Goal: Find specific page/section: Find specific page/section

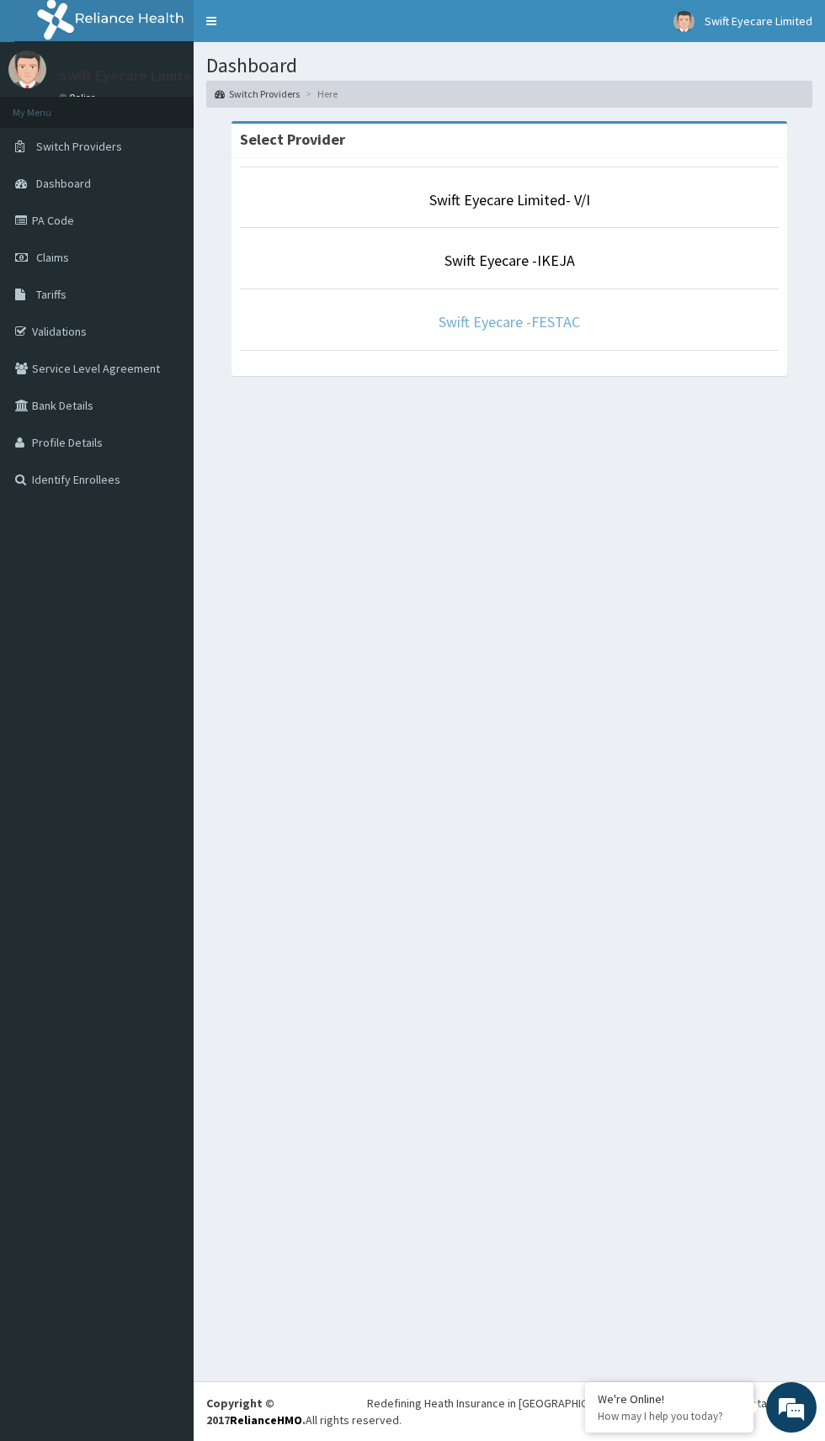
click at [573, 325] on link "Swift Eyecare -FESTAC" at bounding box center [508, 321] width 141 height 19
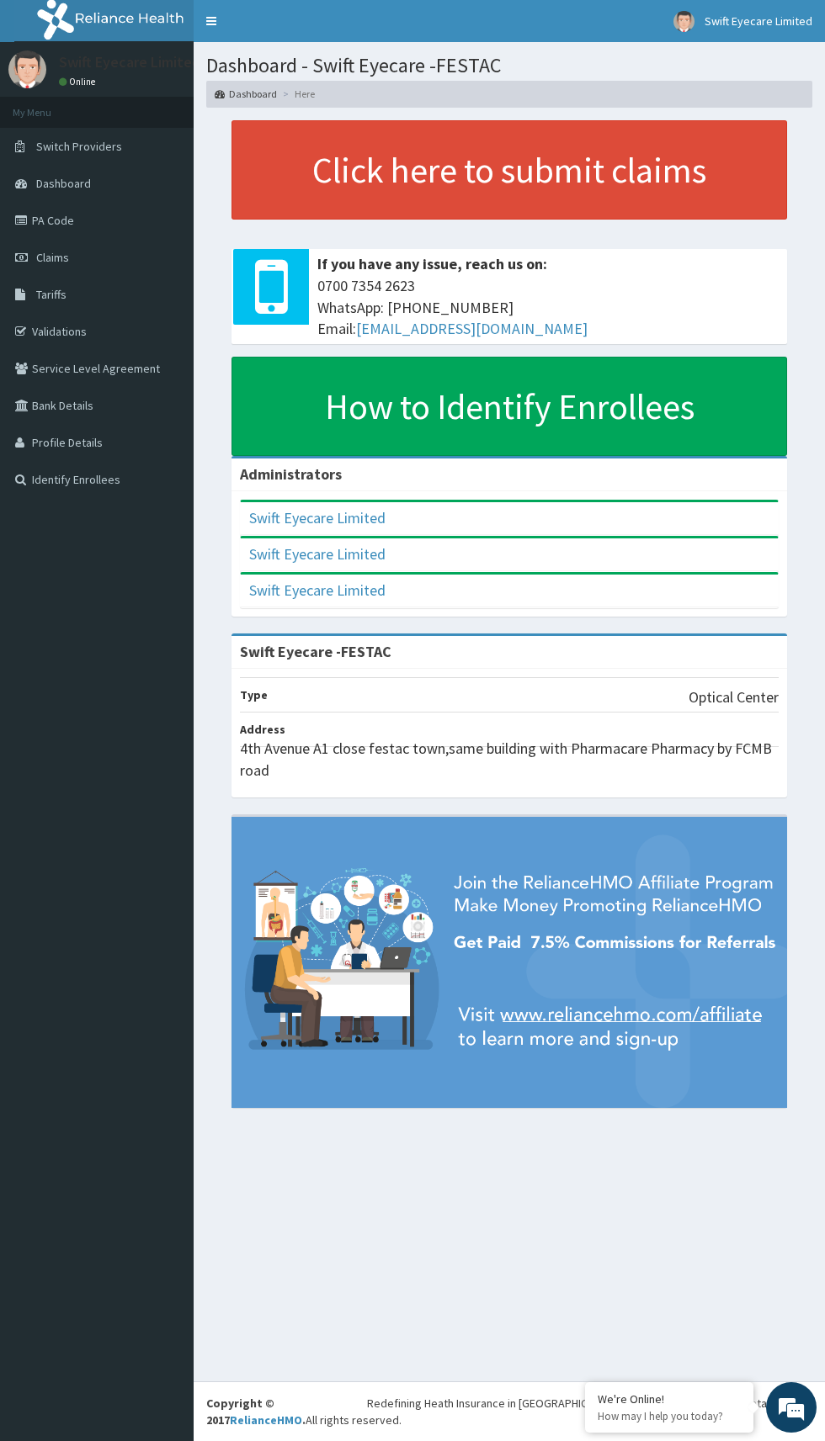
click at [87, 345] on link "Validations" at bounding box center [97, 331] width 194 height 37
